Goal: Information Seeking & Learning: Learn about a topic

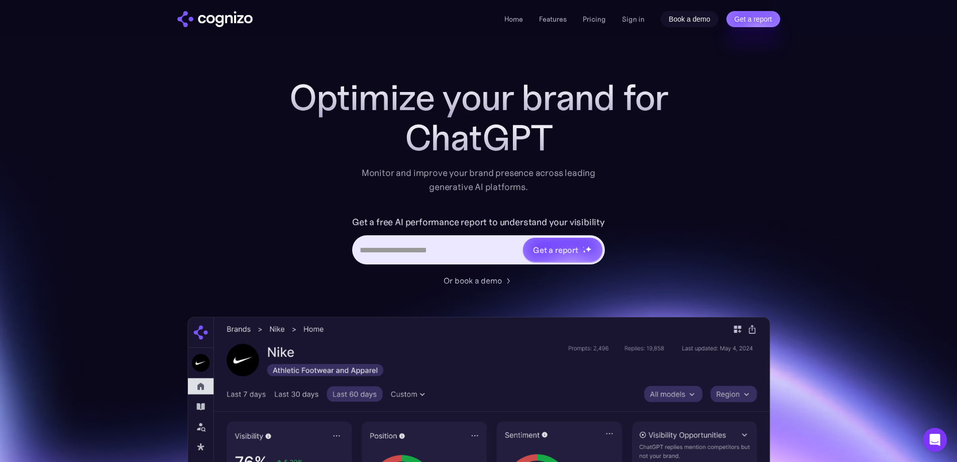
click at [679, 21] on link "Book a demo" at bounding box center [690, 19] width 58 height 16
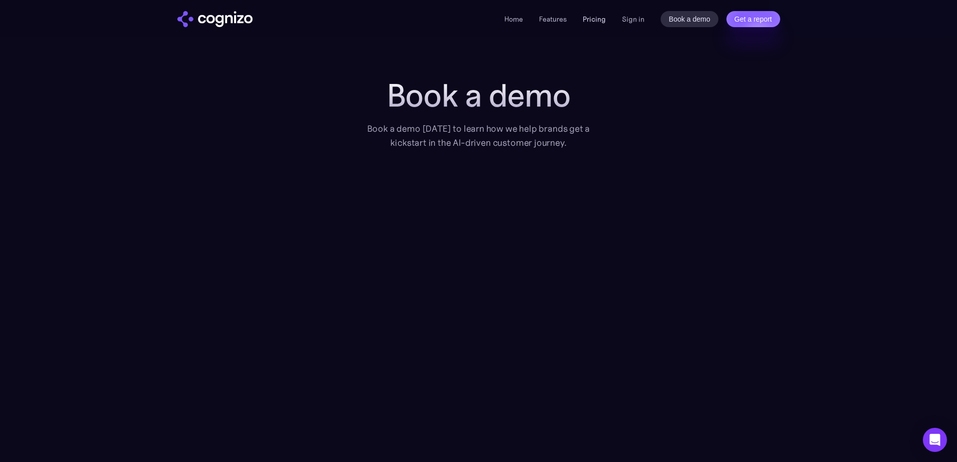
click at [600, 20] on link "Pricing" at bounding box center [594, 19] width 23 height 9
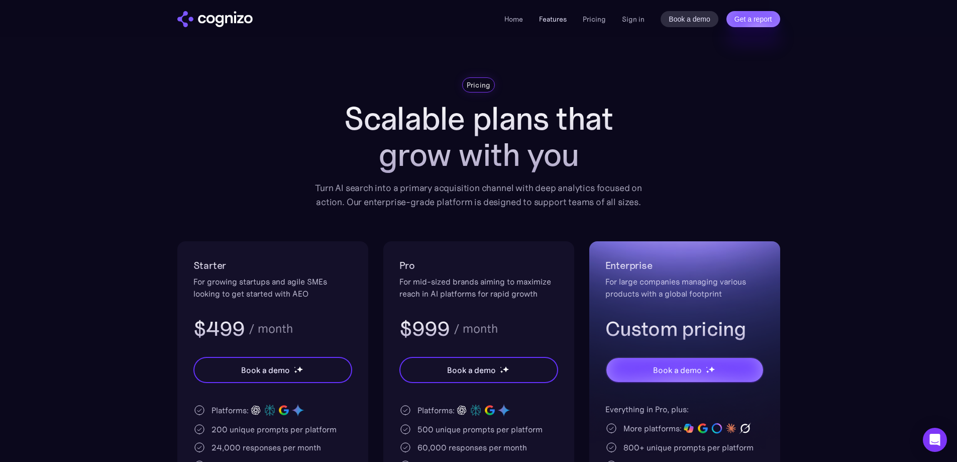
click at [562, 21] on link "Features" at bounding box center [553, 19] width 28 height 9
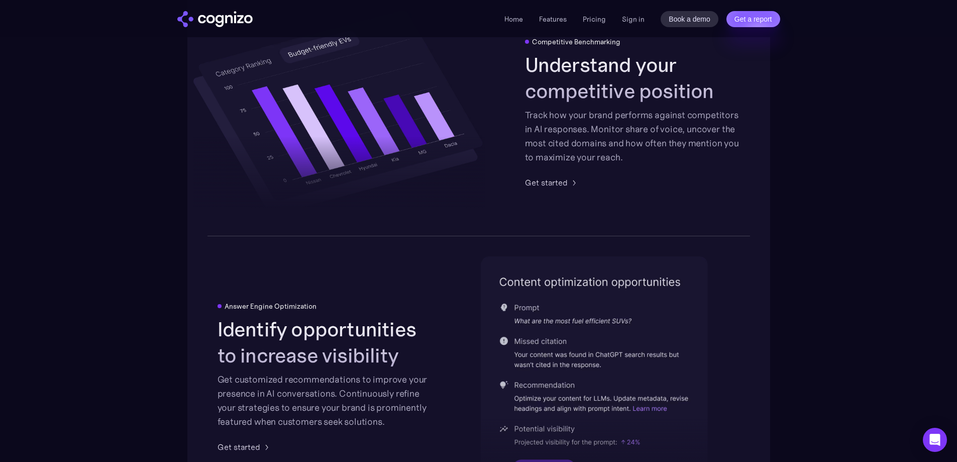
scroll to position [1967, 0]
